Goal: Consume media (video, audio)

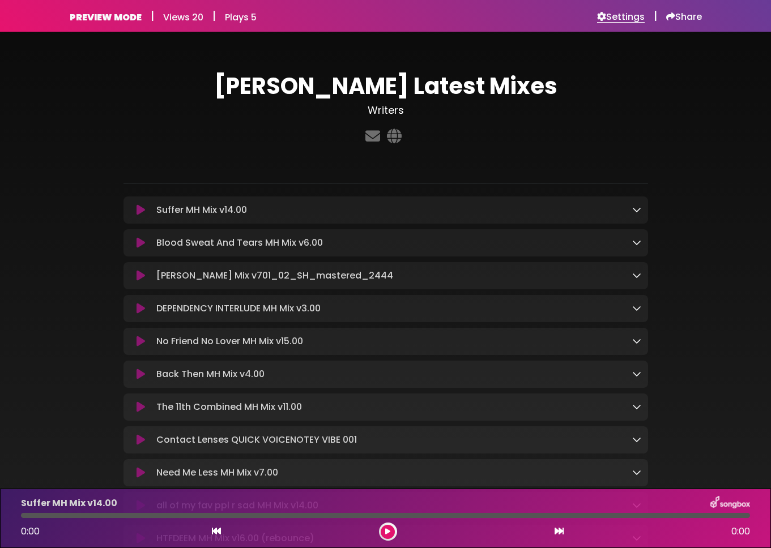
click at [607, 16] on h6 "Settings" at bounding box center [621, 16] width 48 height 11
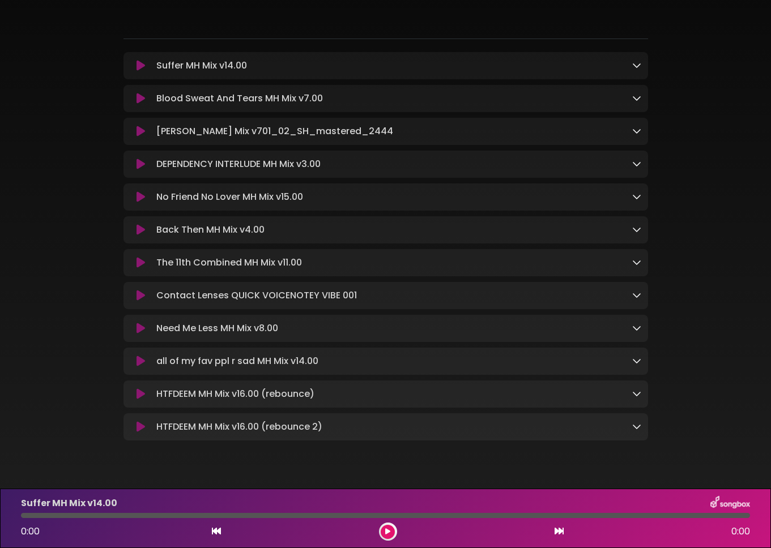
scroll to position [147, 0]
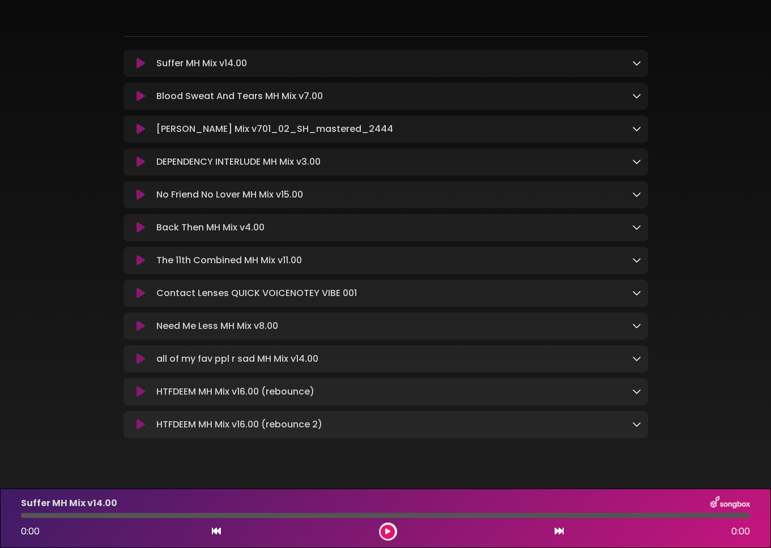
click at [143, 192] on icon at bounding box center [141, 194] width 8 height 11
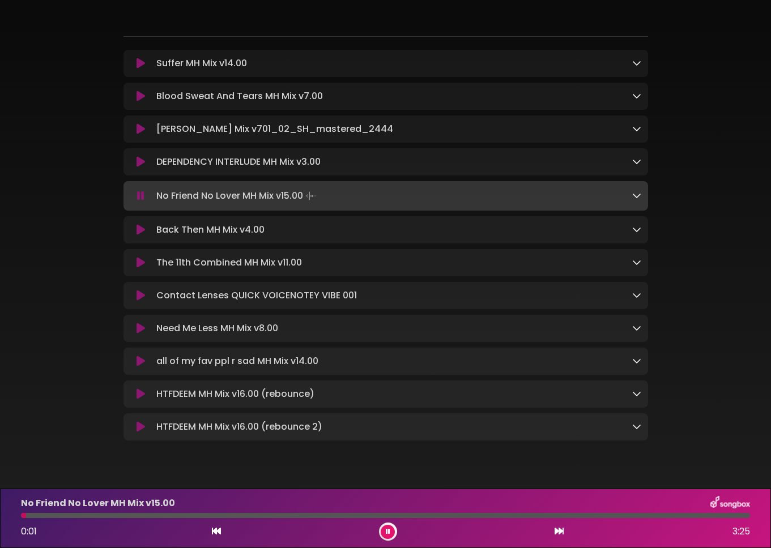
click at [36, 514] on div at bounding box center [385, 515] width 729 height 5
click at [48, 515] on div at bounding box center [385, 515] width 729 height 5
click at [392, 530] on button at bounding box center [388, 532] width 14 height 14
